Goal: Information Seeking & Learning: Check status

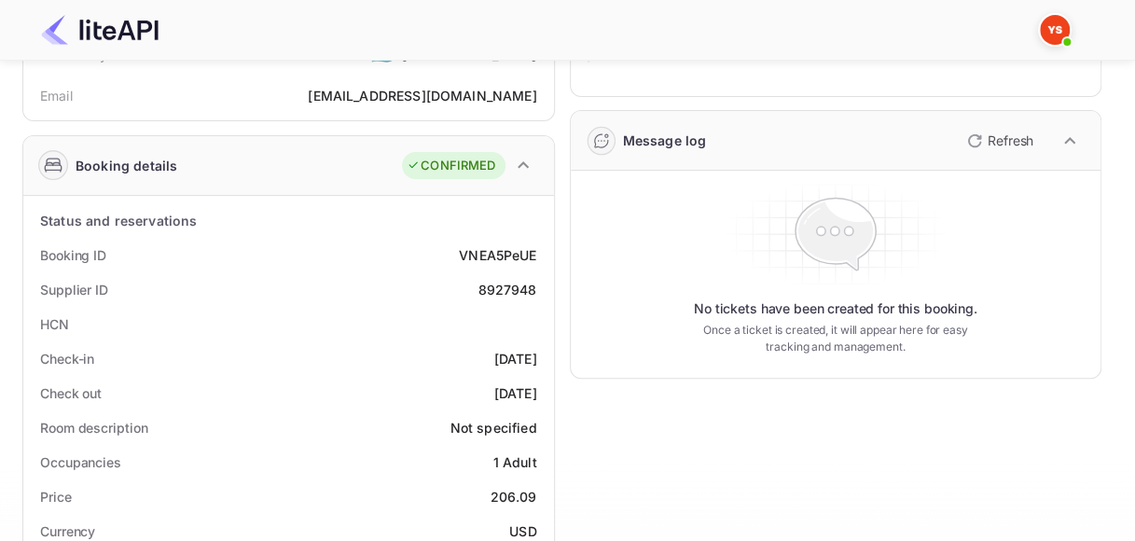
scroll to position [186, 0]
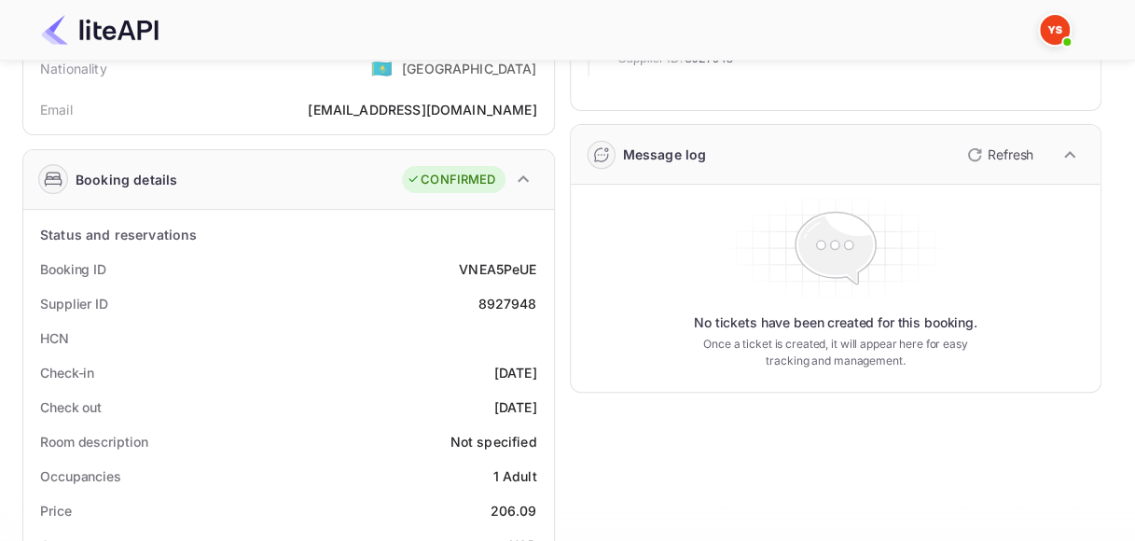
click at [496, 269] on div "VNEA5PeUE" at bounding box center [497, 269] width 77 height 20
copy div "VNEA5PeUE"
click at [520, 296] on div "8927948" at bounding box center [506, 304] width 59 height 20
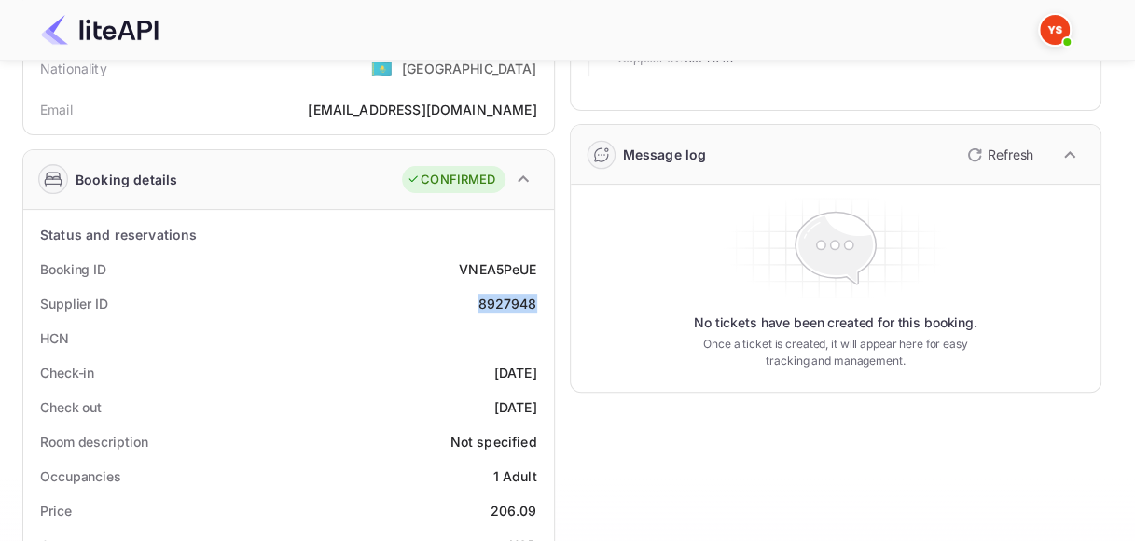
copy div "8927948"
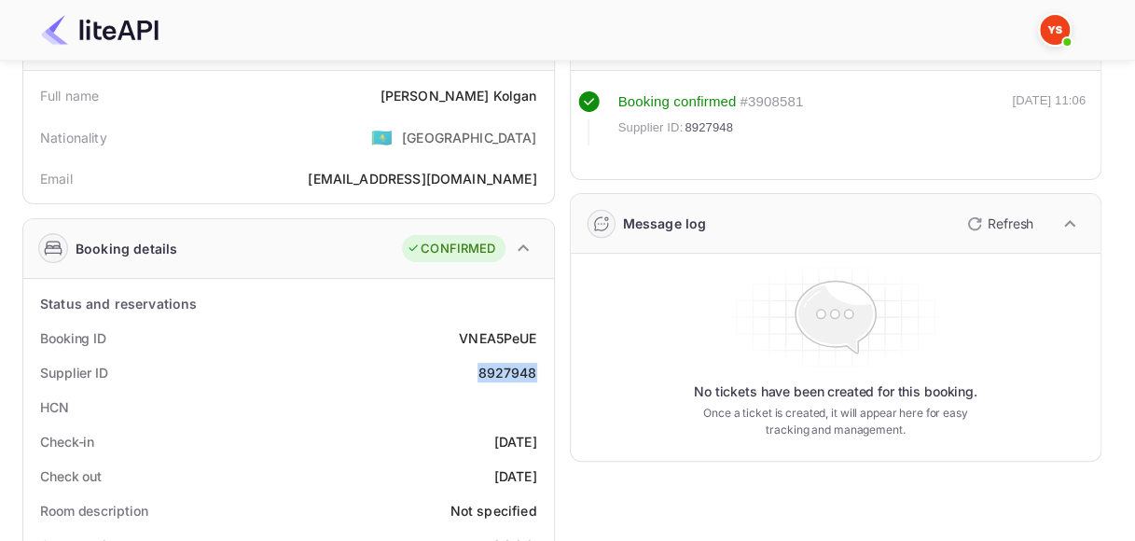
scroll to position [93, 0]
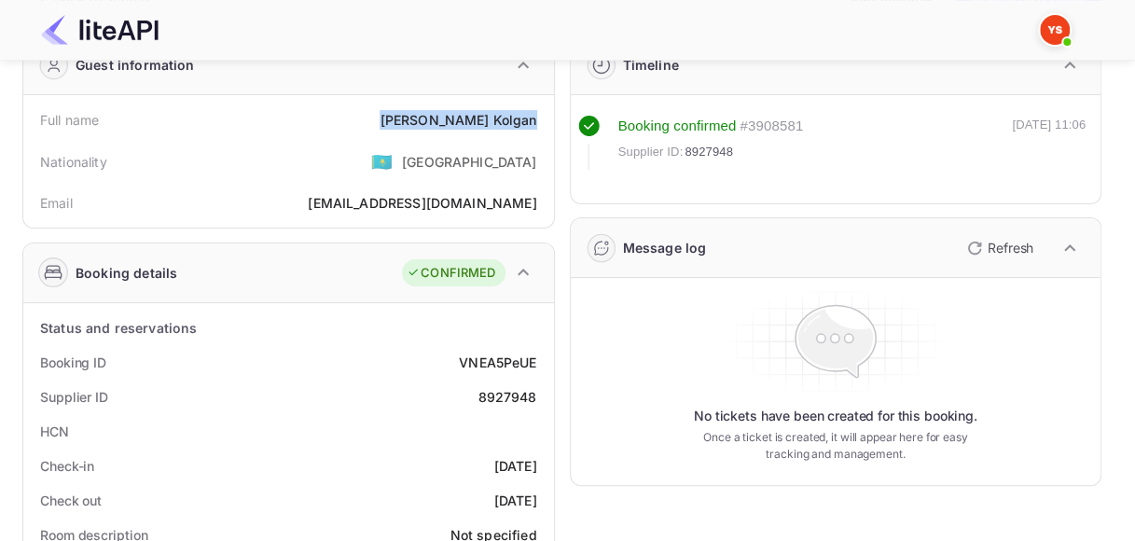
drag, startPoint x: 444, startPoint y: 117, endPoint x: 538, endPoint y: 116, distance: 94.2
click at [538, 116] on div "Full name [PERSON_NAME]" at bounding box center [289, 120] width 516 height 34
copy div "[PERSON_NAME]"
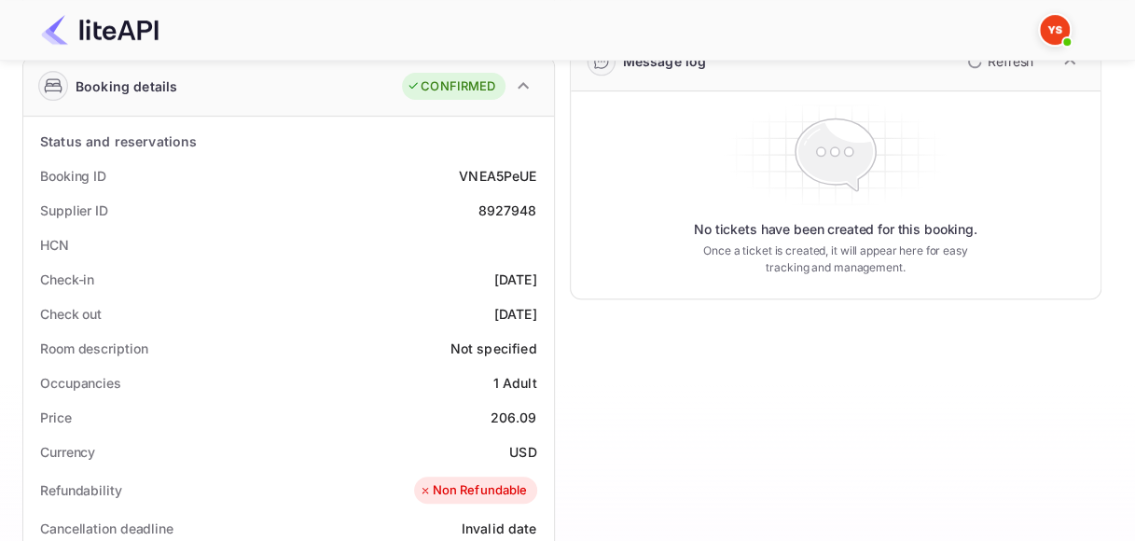
drag, startPoint x: 462, startPoint y: 276, endPoint x: 551, endPoint y: 278, distance: 88.6
copy div "[DATE]"
drag, startPoint x: 475, startPoint y: 310, endPoint x: 544, endPoint y: 310, distance: 69.9
click at [544, 310] on div "Check out [DATE]" at bounding box center [289, 313] width 516 height 34
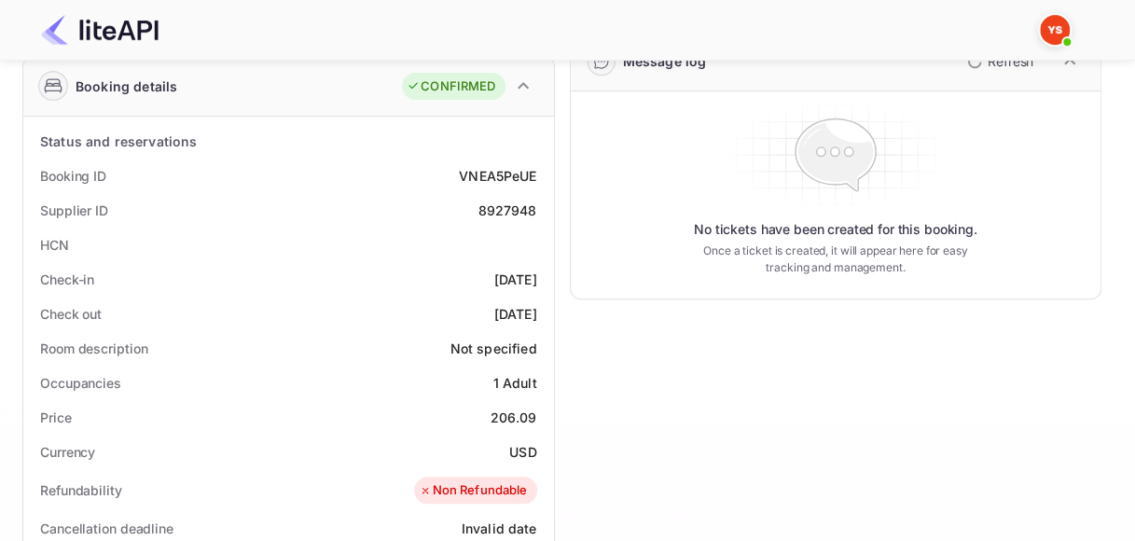
copy div "[DATE]"
